Goal: Find contact information: Find contact information

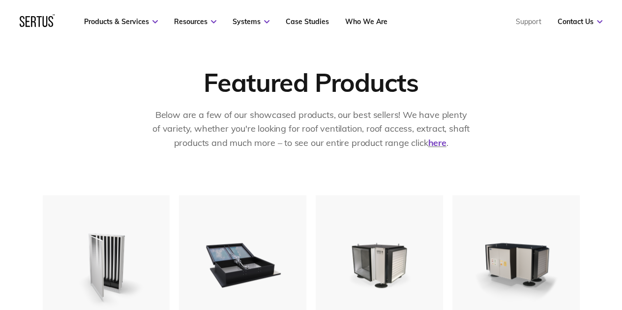
scroll to position [49, 0]
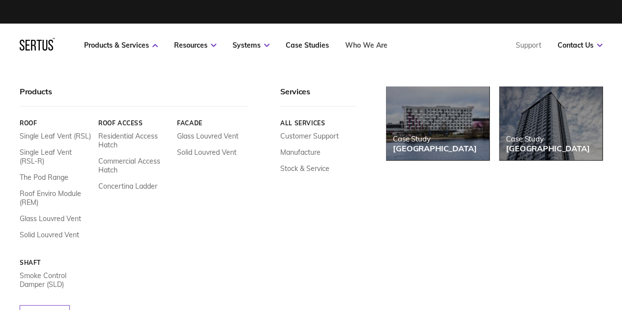
click at [358, 45] on link "Who We Are" at bounding box center [366, 45] width 42 height 9
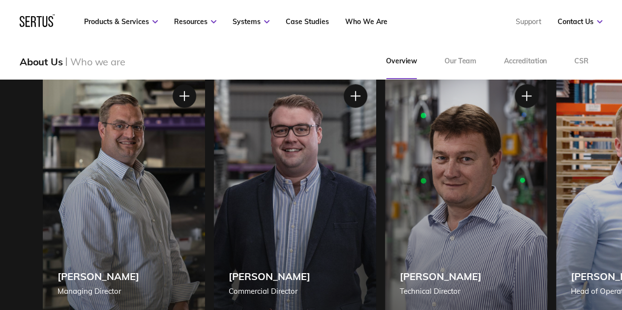
scroll to position [787, 0]
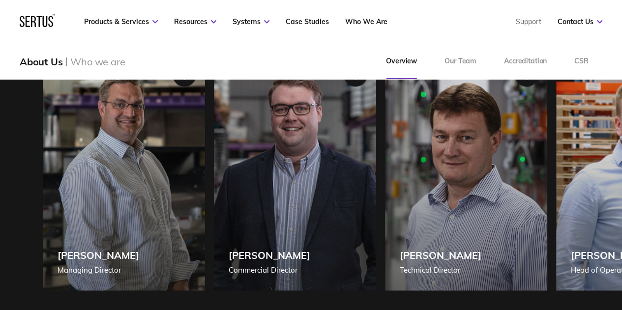
click at [233, 215] on div "Richard White Commercial Director" at bounding box center [295, 171] width 162 height 239
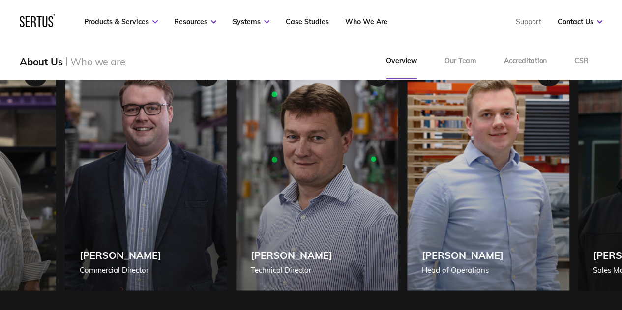
drag, startPoint x: 322, startPoint y: 288, endPoint x: 173, endPoint y: 276, distance: 149.5
click at [173, 276] on div "Richard White Commercial Director" at bounding box center [146, 171] width 162 height 239
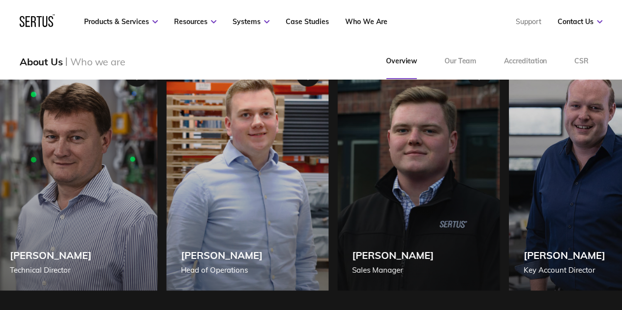
drag, startPoint x: 495, startPoint y: 276, endPoint x: 276, endPoint y: 263, distance: 219.2
click at [276, 263] on div "Daryl James Head of Operations" at bounding box center [247, 171] width 162 height 239
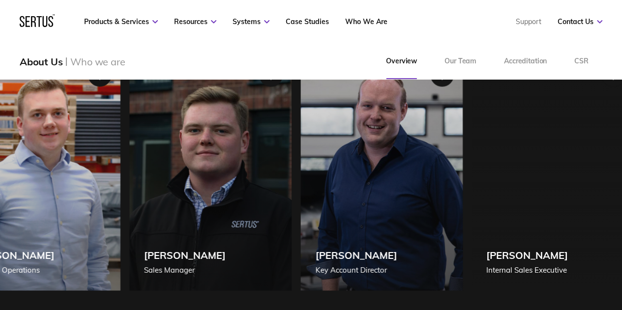
drag, startPoint x: 492, startPoint y: 253, endPoint x: 237, endPoint y: 251, distance: 254.8
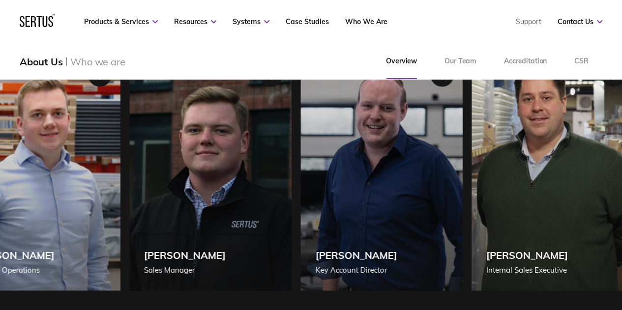
click at [245, 251] on div "Orwin White Sales Manager" at bounding box center [210, 171] width 162 height 239
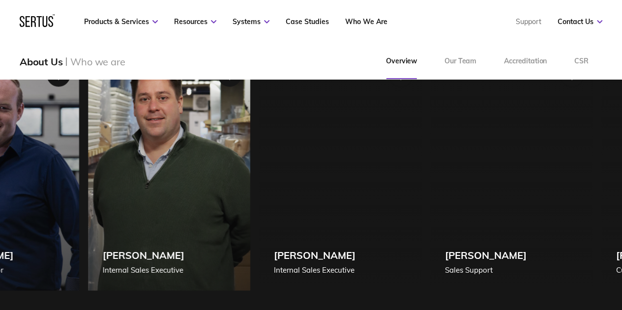
drag, startPoint x: 458, startPoint y: 199, endPoint x: 0, endPoint y: 230, distance: 459.4
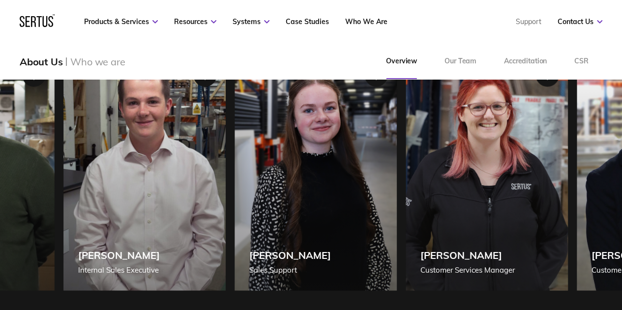
drag, startPoint x: 150, startPoint y: 207, endPoint x: 0, endPoint y: 245, distance: 155.4
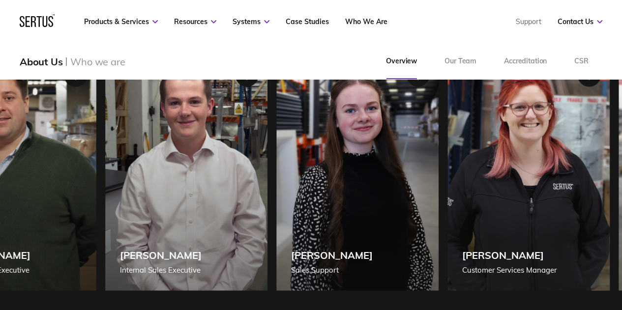
drag, startPoint x: 269, startPoint y: 198, endPoint x: 333, endPoint y: 236, distance: 74.7
click at [333, 236] on div "Sara James Sales Support" at bounding box center [357, 171] width 162 height 239
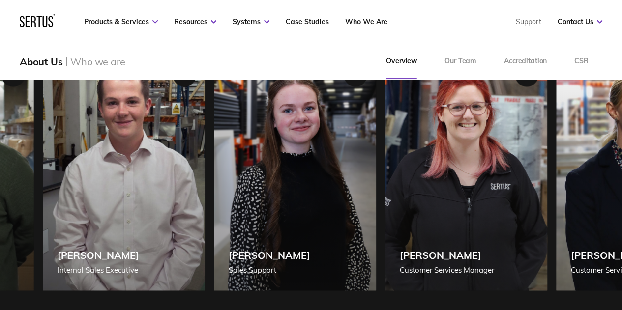
drag, startPoint x: 266, startPoint y: 231, endPoint x: 293, endPoint y: 231, distance: 26.6
click at [205, 231] on div "Harley Tuffin Internal Sales Executive" at bounding box center [124, 171] width 162 height 239
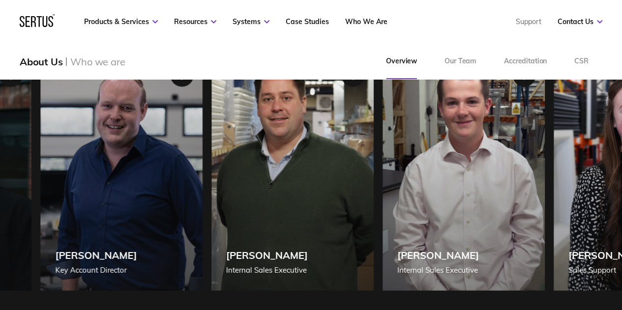
drag, startPoint x: 150, startPoint y: 207, endPoint x: 313, endPoint y: 209, distance: 163.8
click at [319, 208] on div "Frazer Biggs Internal Sales Executive" at bounding box center [292, 171] width 162 height 239
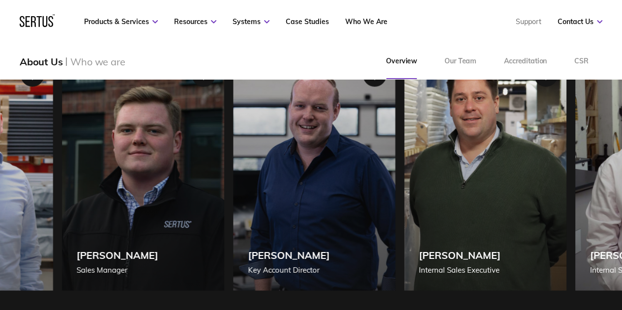
drag, startPoint x: 110, startPoint y: 207, endPoint x: 300, endPoint y: 222, distance: 190.9
click at [300, 222] on div "Josh White Key Account Director" at bounding box center [314, 171] width 162 height 239
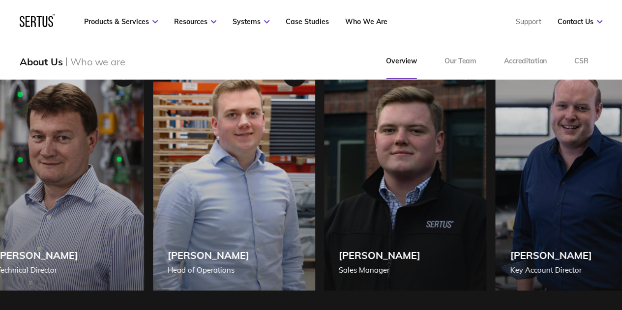
drag, startPoint x: 127, startPoint y: 214, endPoint x: 408, endPoint y: 208, distance: 281.4
click at [408, 208] on div "Orwin White Sales Manager" at bounding box center [405, 171] width 162 height 239
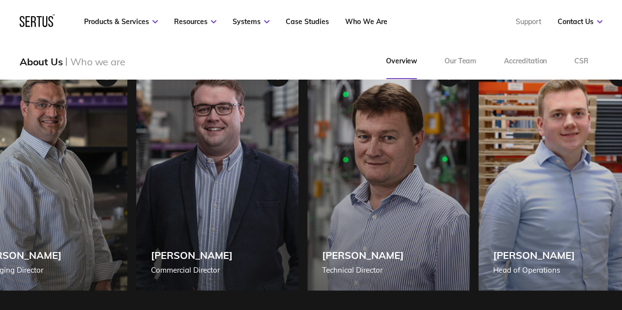
drag, startPoint x: 159, startPoint y: 208, endPoint x: 424, endPoint y: 202, distance: 264.6
click at [424, 202] on div "Steve Knight Technical Director" at bounding box center [388, 171] width 162 height 239
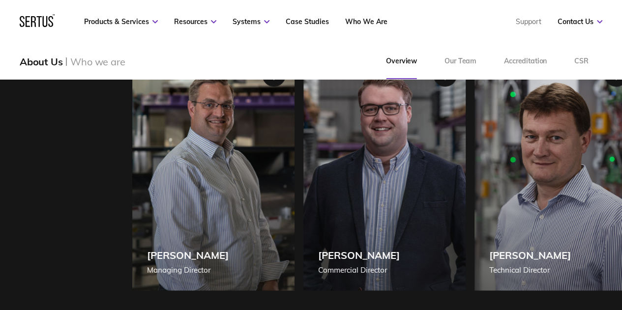
drag, startPoint x: 121, startPoint y: 205, endPoint x: 347, endPoint y: 215, distance: 226.0
click at [347, 215] on div "Shane White Managing Director Shane White Managing Director Shane, our MD, lead…" at bounding box center [400, 171] width 537 height 239
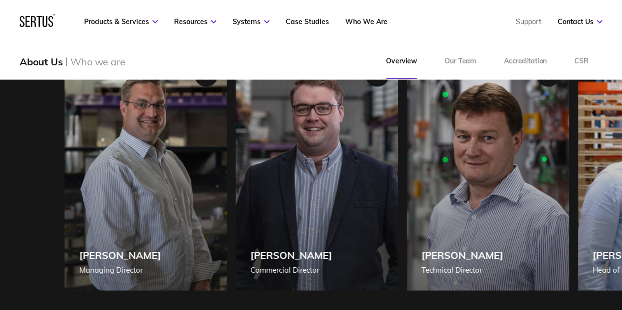
drag, startPoint x: 225, startPoint y: 202, endPoint x: 299, endPoint y: 201, distance: 73.8
click at [299, 201] on div "Richard White Commercial Director" at bounding box center [317, 171] width 162 height 239
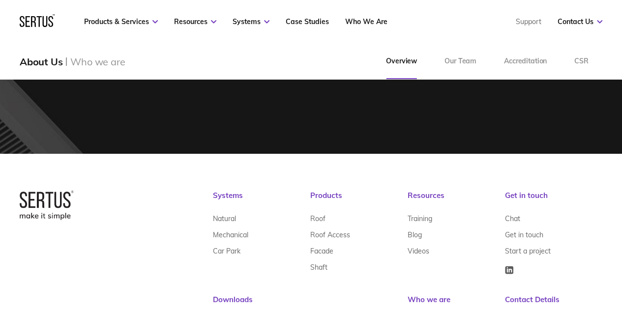
scroll to position [3080, 0]
